Goal: Transaction & Acquisition: Book appointment/travel/reservation

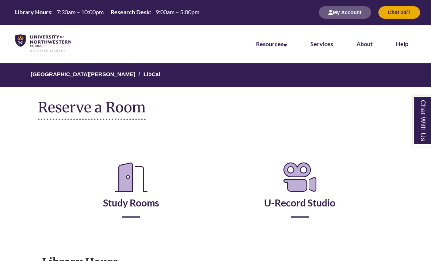
click at [155, 211] on h2 "Study Rooms" at bounding box center [132, 186] width 158 height 61
click at [146, 205] on link "Study Rooms" at bounding box center [131, 193] width 56 height 30
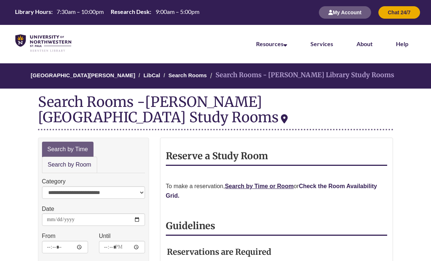
click at [332, 183] on strong "Check the Room Availability Grid." at bounding box center [271, 191] width 211 height 16
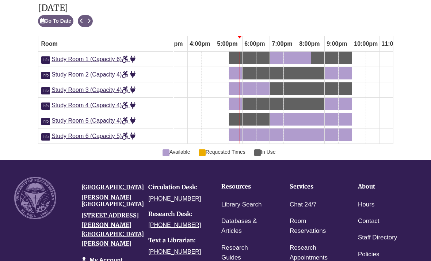
scroll to position [426, 0]
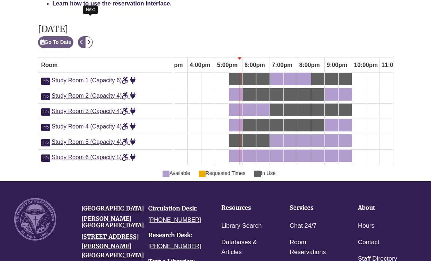
click at [91, 36] on button "Next" at bounding box center [89, 42] width 8 height 12
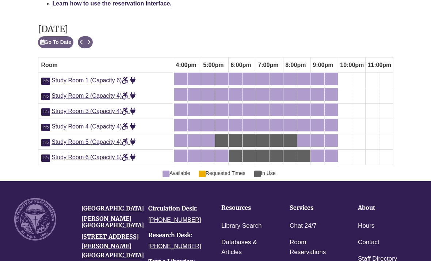
scroll to position [425, 0]
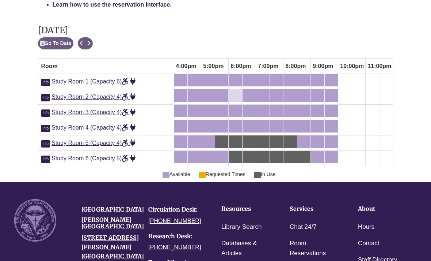
click at [232, 91] on div "6:00pm Tuesday, September 30, 2025 - Study Room 2 - Available" at bounding box center [231, 95] width 3 height 8
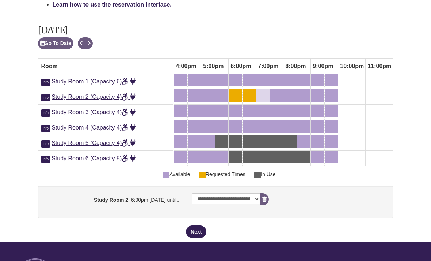
click at [268, 91] on div "7:00pm Tuesday, September 30, 2025 - Study Room 2 - Available" at bounding box center [263, 95] width 12 height 8
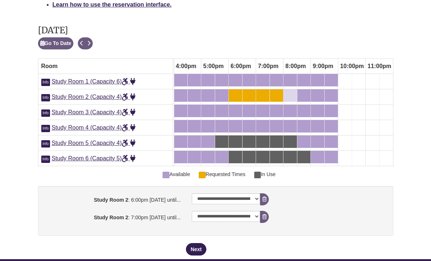
click at [290, 89] on link "8:00pm Tuesday, September 30, 2025 - Study Room 2 - Available" at bounding box center [291, 95] width 14 height 12
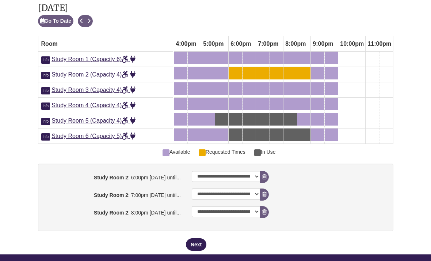
scroll to position [450, 0]
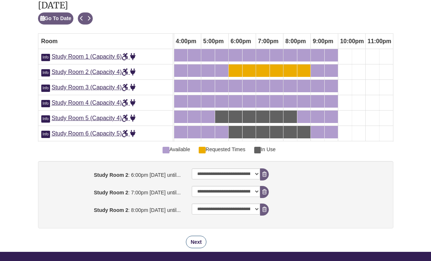
click at [197, 245] on button "Next" at bounding box center [196, 241] width 20 height 12
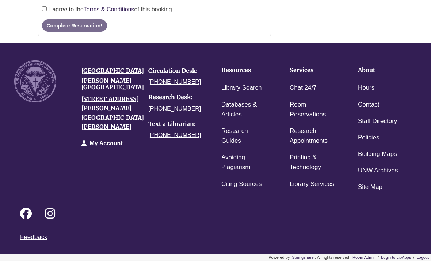
scroll to position [0, 0]
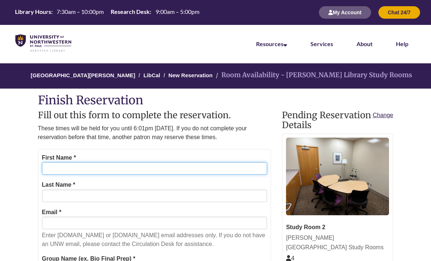
click at [142, 170] on input "First Name *" at bounding box center [155, 168] width 226 height 12
type input "****"
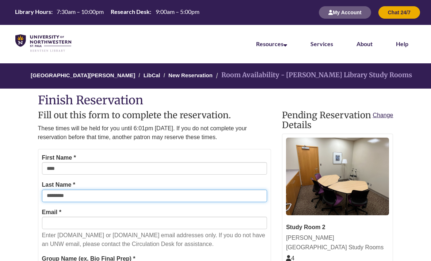
type input "*********"
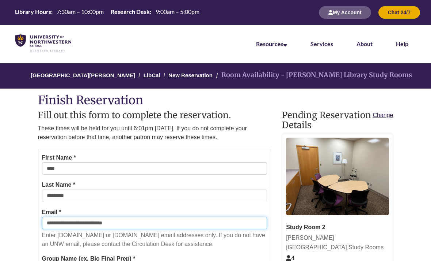
type input "**********"
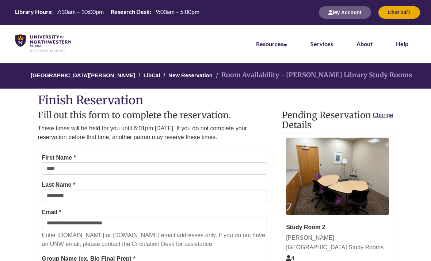
scroll to position [120, 0]
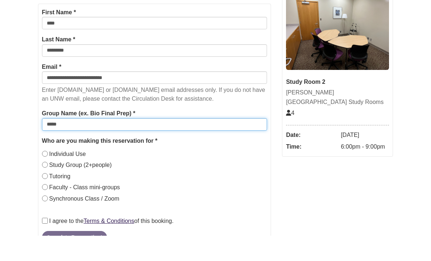
type input "*****"
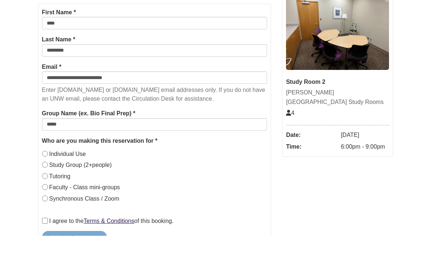
scroll to position [146, 0]
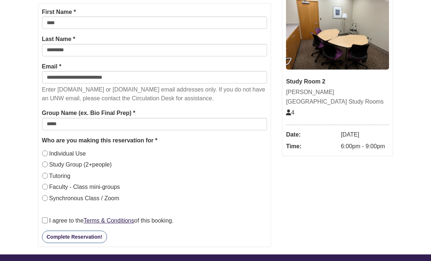
click at [67, 237] on button "Complete Reservation!" at bounding box center [74, 236] width 65 height 12
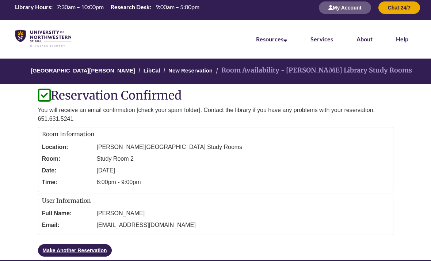
scroll to position [0, 0]
